Goal: Use online tool/utility: Utilize a website feature to perform a specific function

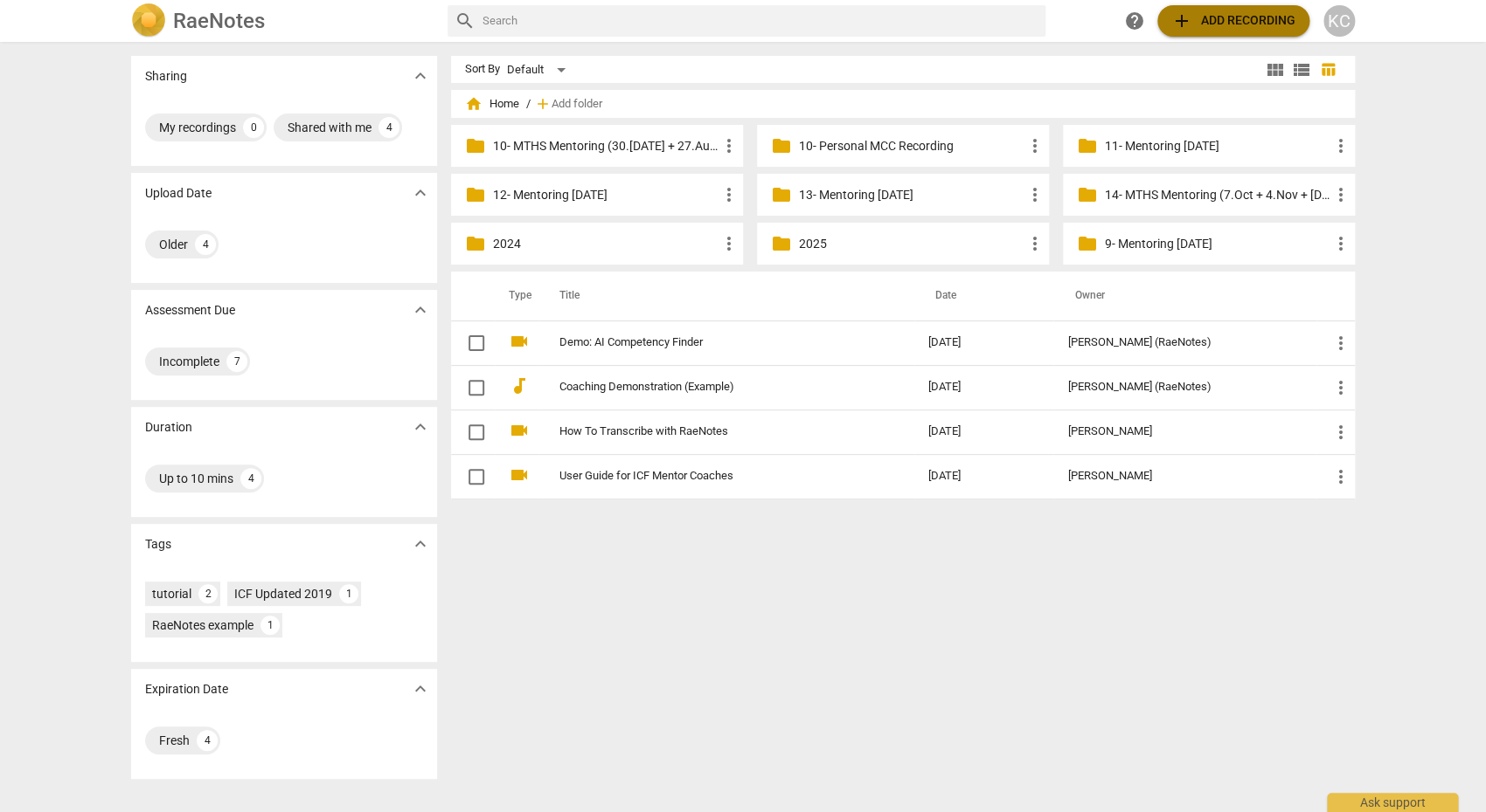
click at [1191, 25] on span "add" at bounding box center [1181, 21] width 21 height 21
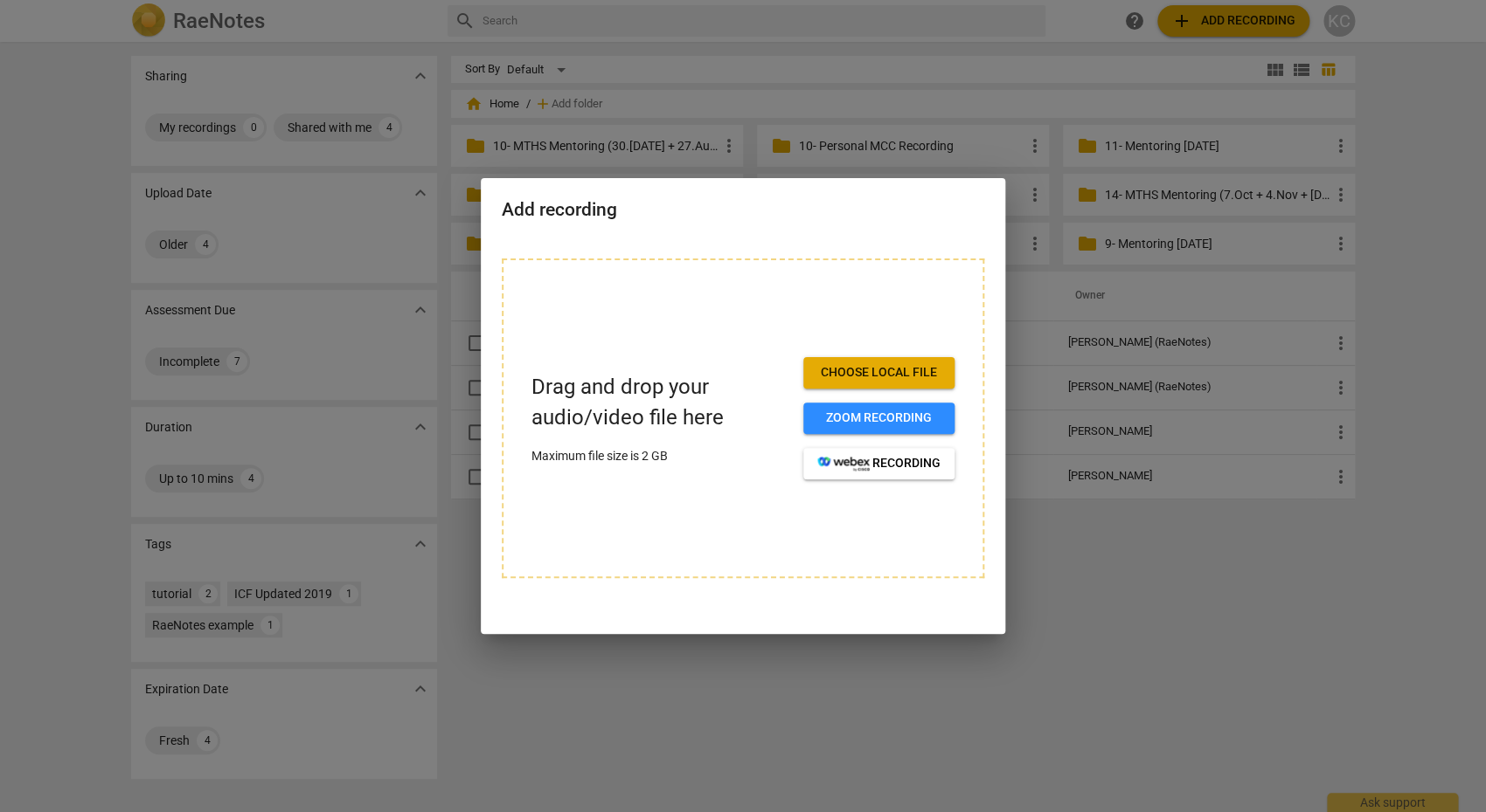
click at [919, 370] on span "Choose local file" at bounding box center [878, 373] width 123 height 18
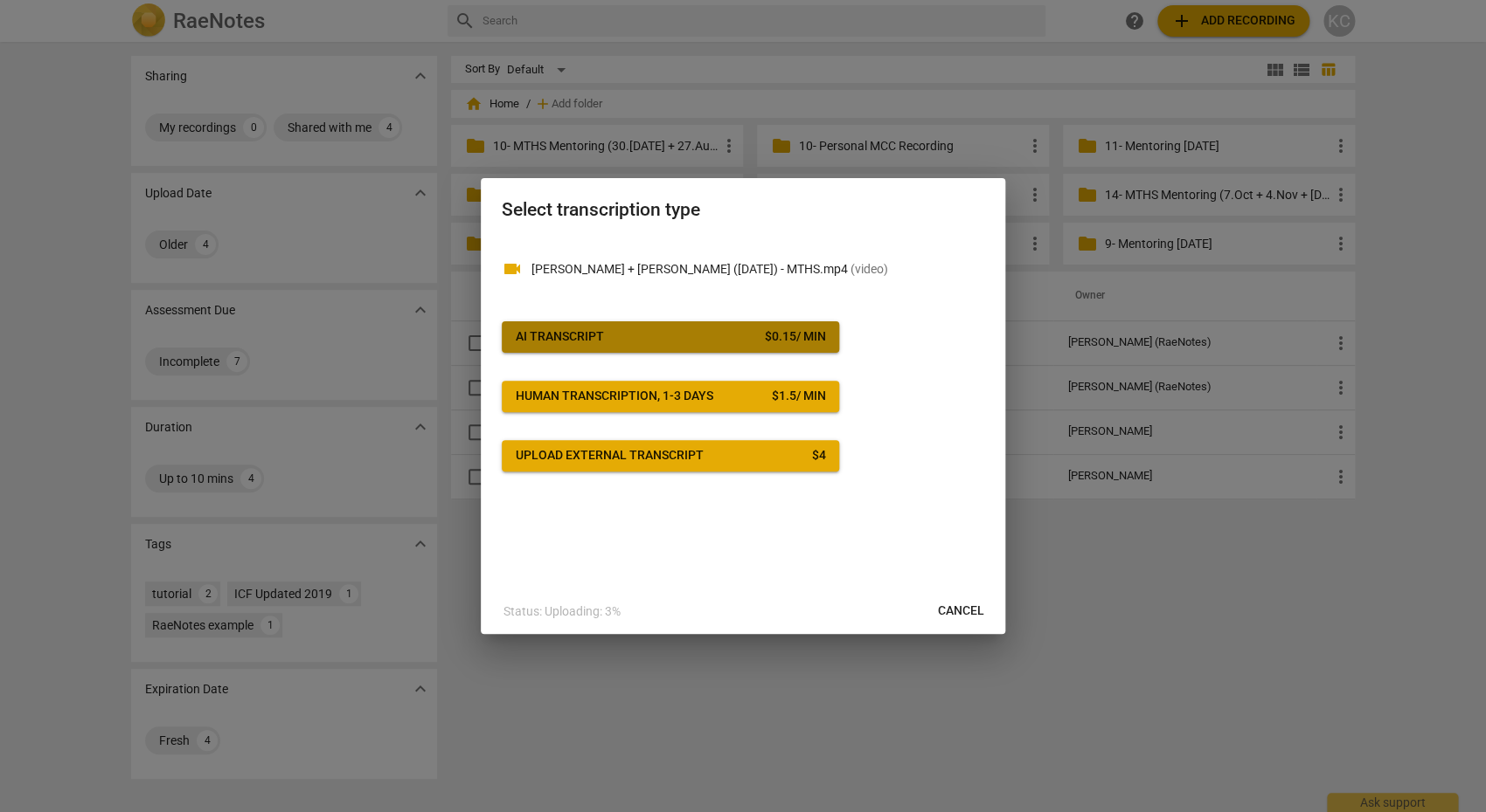
click at [723, 351] on button "AI Transcript $ 0.15 / min" at bounding box center [670, 337] width 337 height 32
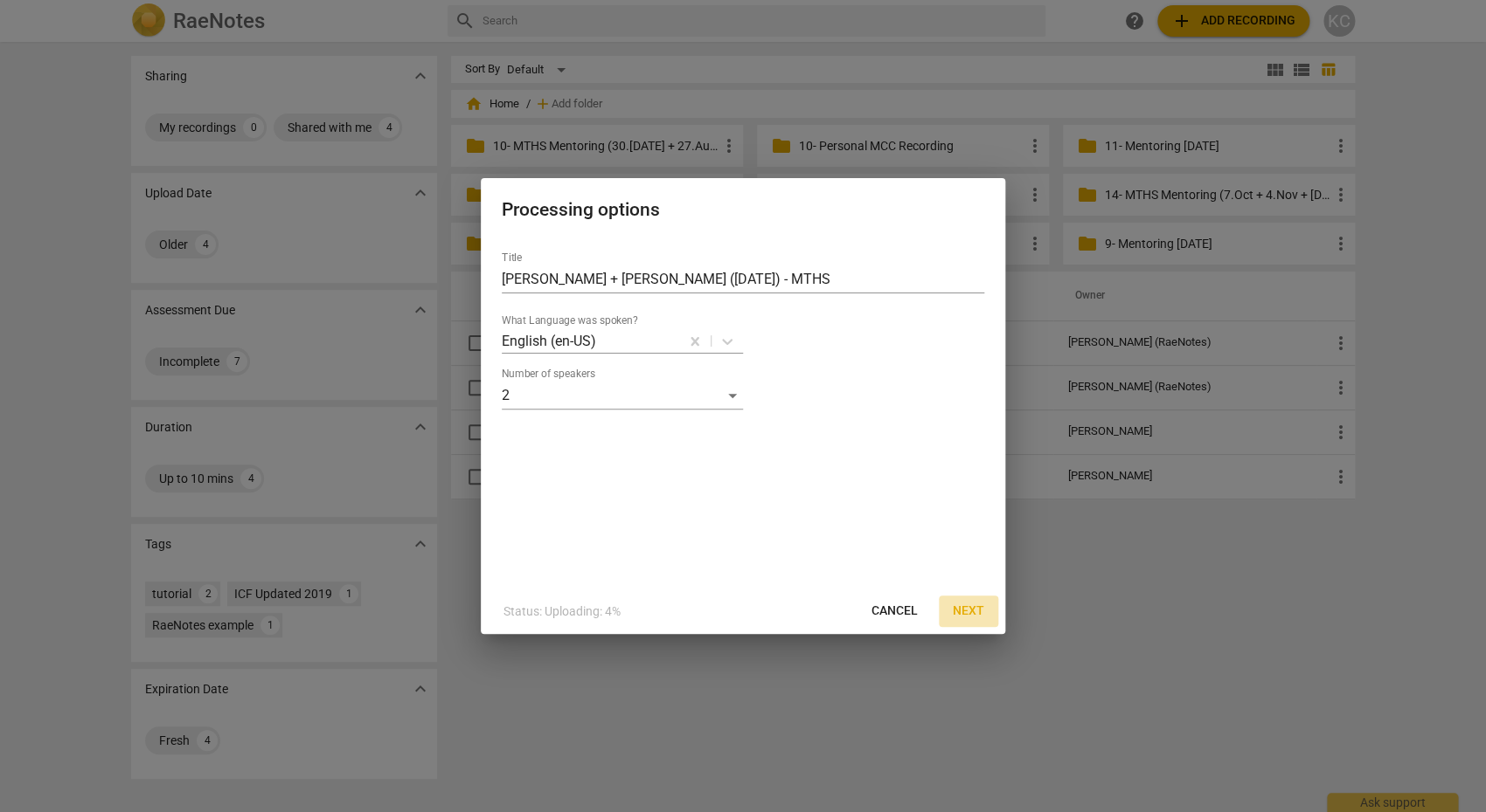
click at [966, 611] on span "Next" at bounding box center [969, 612] width 32 height 18
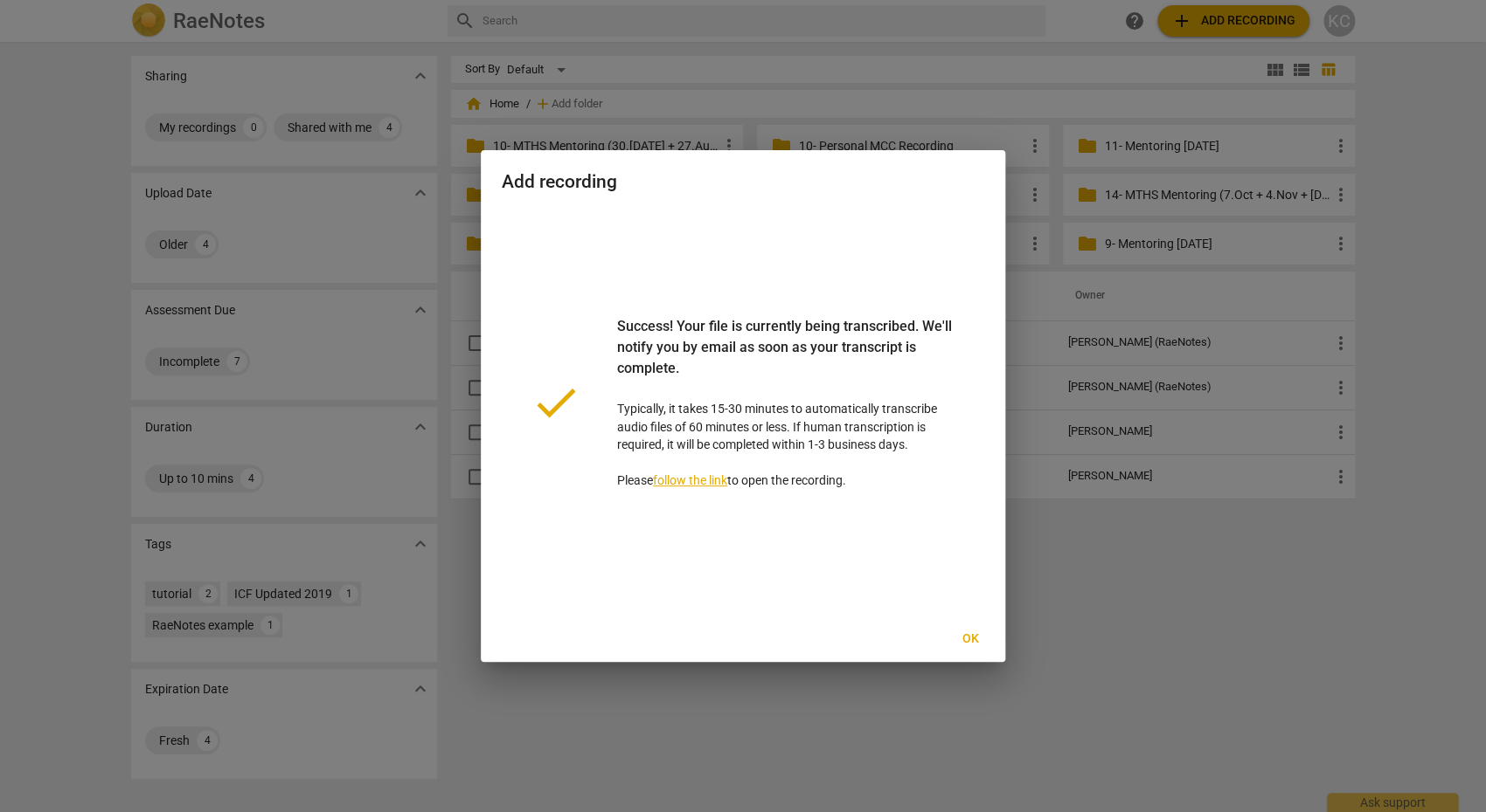
click at [970, 646] on span "Ok" at bounding box center [970, 639] width 28 height 18
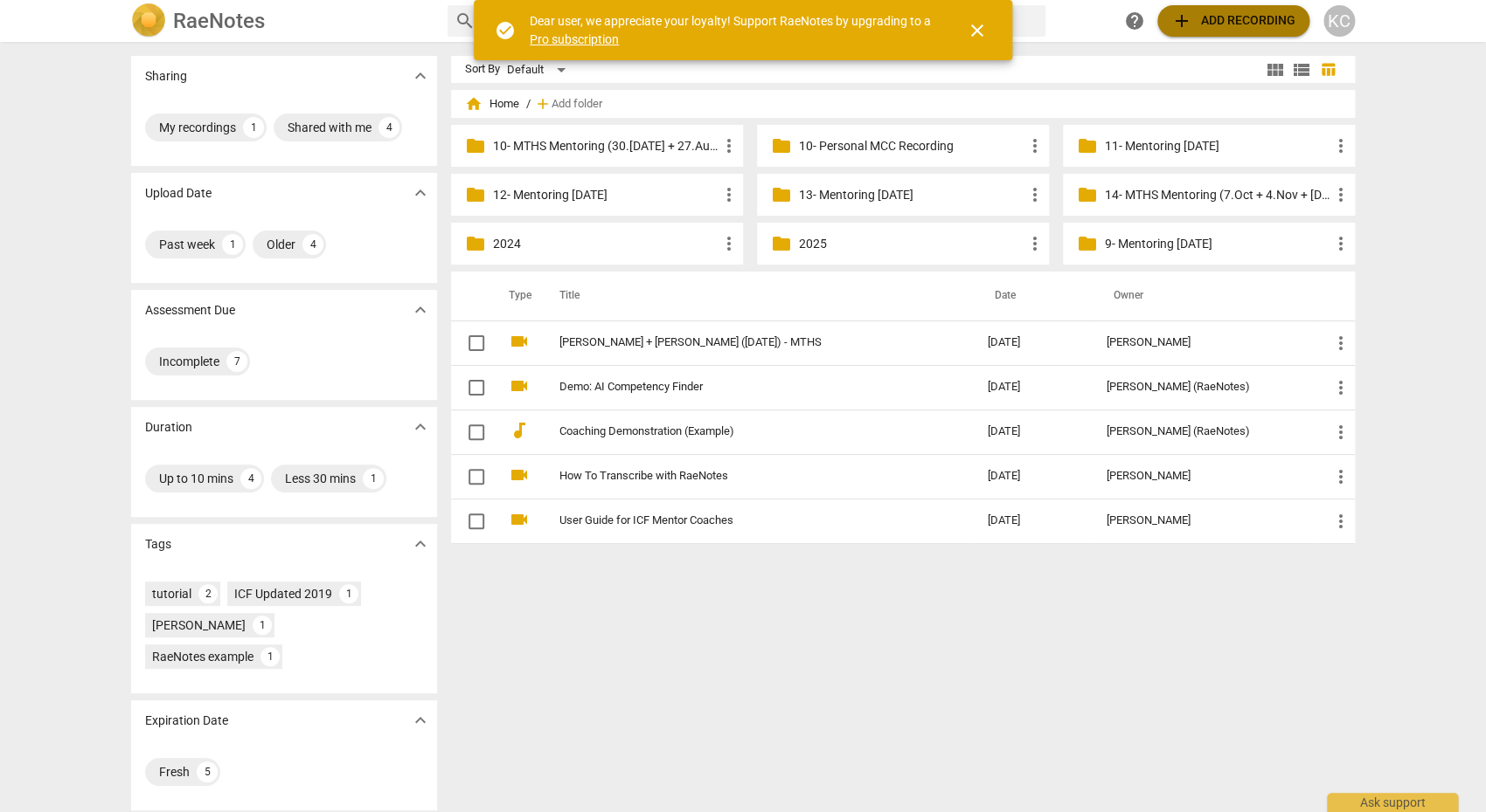
click at [1216, 11] on button "add Add recording" at bounding box center [1232, 21] width 152 height 32
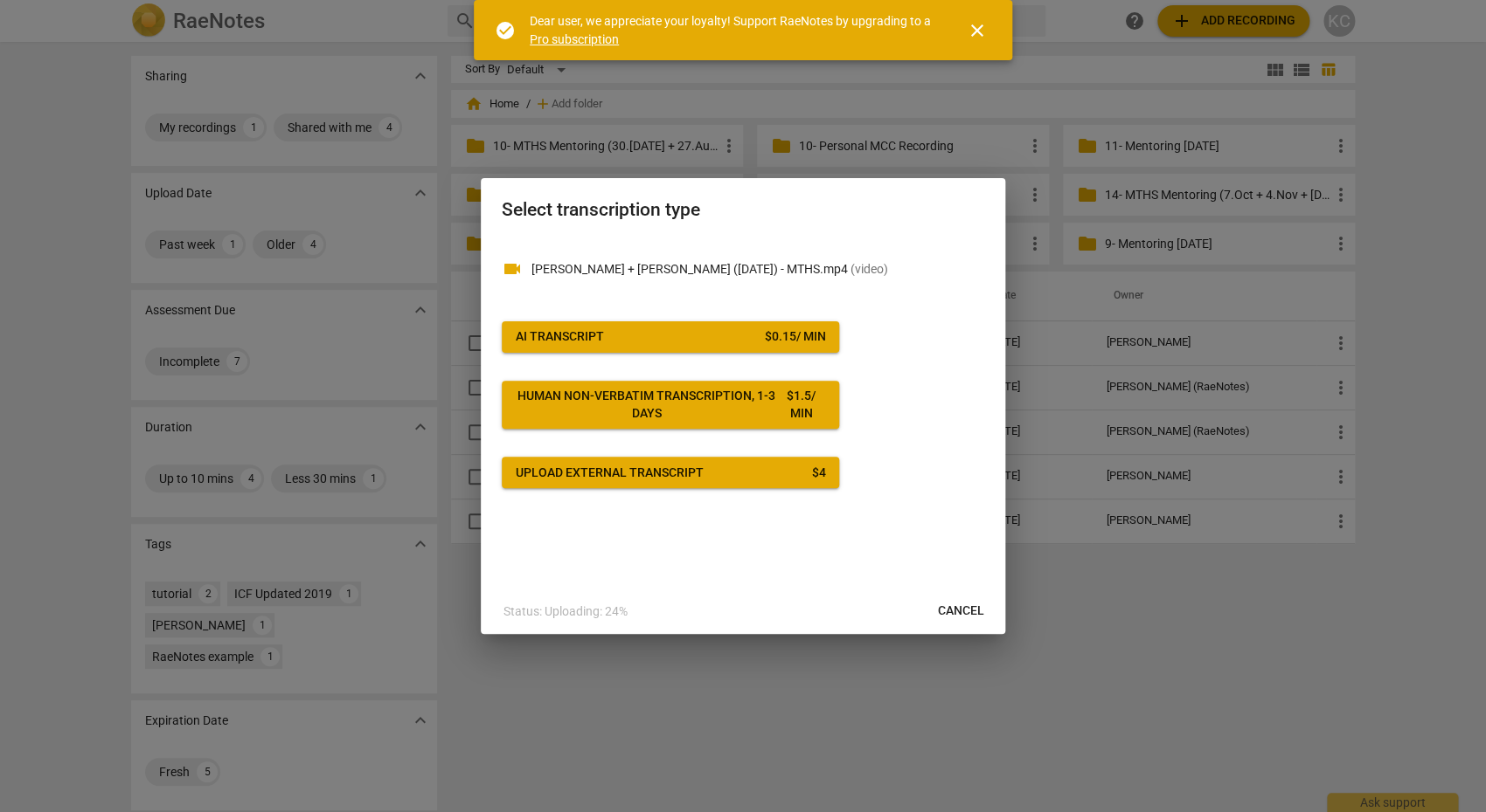
click at [582, 334] on div "AI Transcript" at bounding box center [559, 337] width 88 height 18
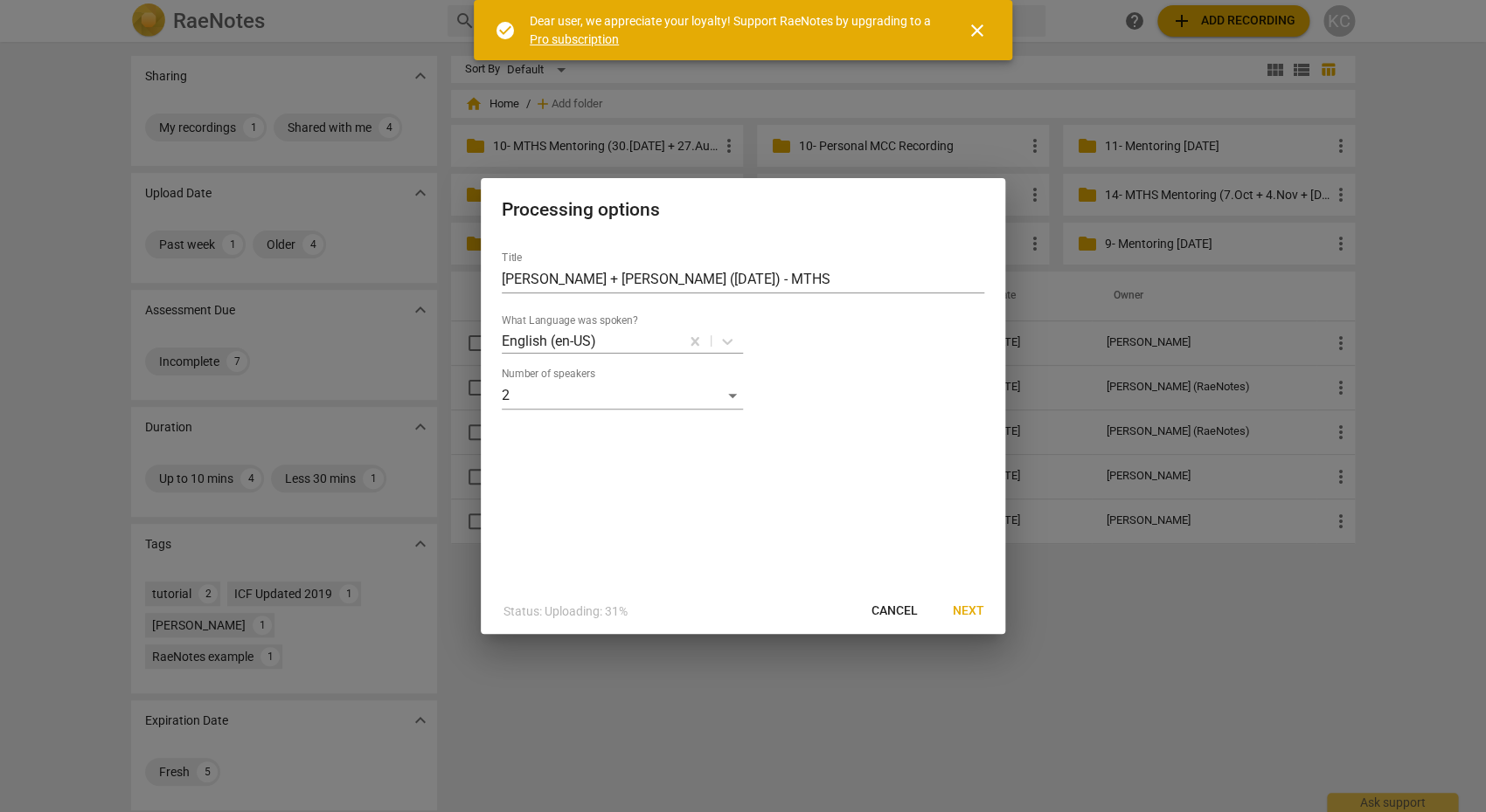
click at [978, 612] on span "Next" at bounding box center [969, 612] width 32 height 18
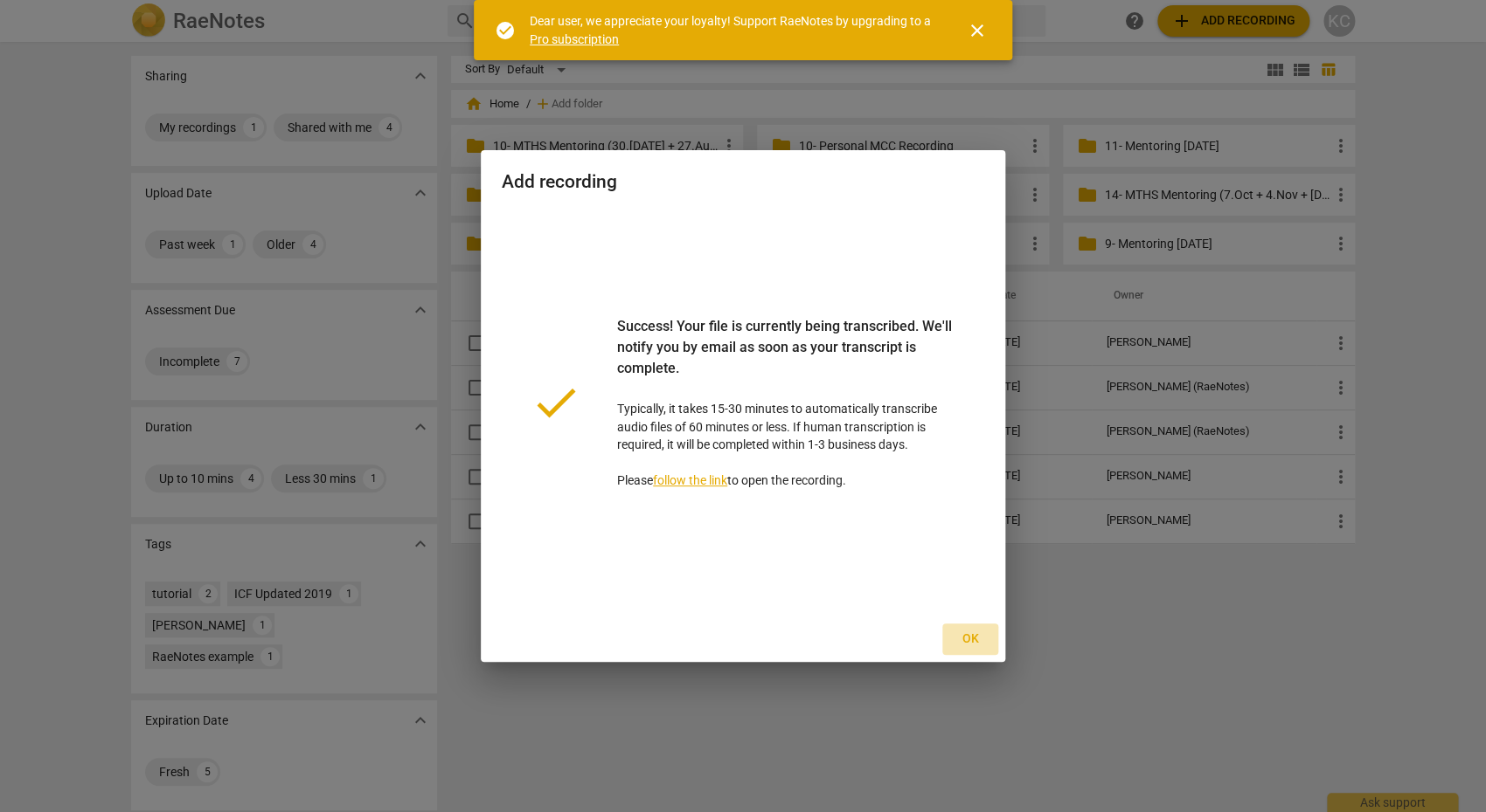
click at [970, 643] on span "Ok" at bounding box center [970, 639] width 28 height 18
